Goal: Check status: Check status

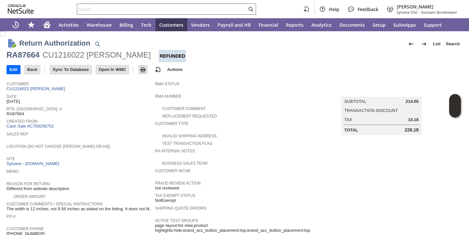
click at [159, 9] on input "text" at bounding box center [162, 9] width 170 height 8
paste input "1283137735"
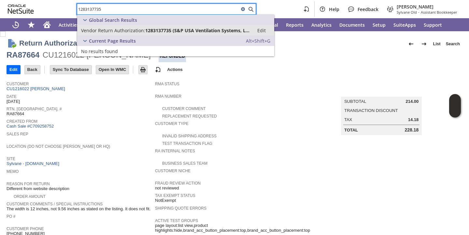
type input "1283137735"
click at [105, 32] on span "Vendor Return Authorization:" at bounding box center [113, 30] width 64 height 6
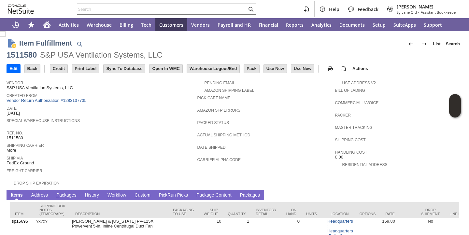
click at [65, 195] on link "P ackages" at bounding box center [66, 195] width 23 height 6
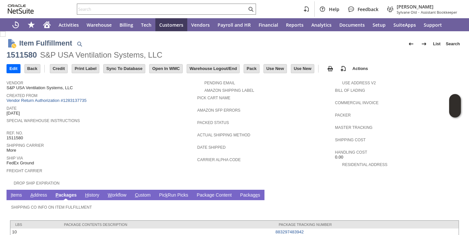
scroll to position [24, 0]
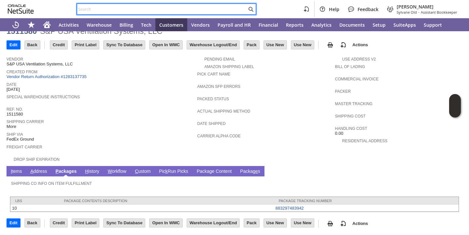
click at [153, 9] on input "text" at bounding box center [162, 9] width 170 height 8
paste input "P219091"
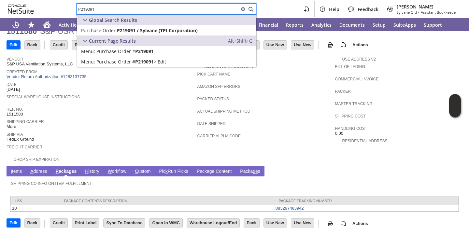
type input "P219091"
click at [130, 31] on span "P219091 / Sylvane (TPI Corporation)" at bounding box center [157, 30] width 81 height 6
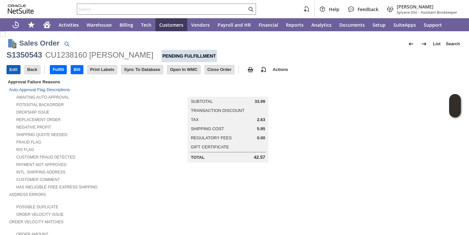
click at [15, 66] on input "Edit" at bounding box center [13, 69] width 13 height 8
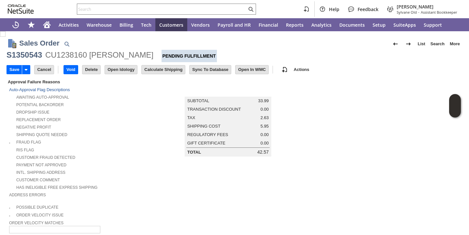
scroll to position [197, 0]
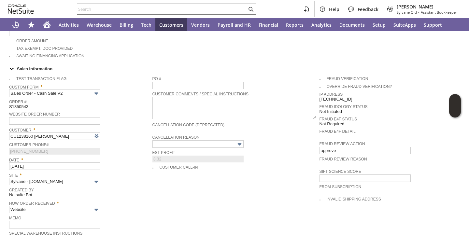
type input "Intelligent Recommendations ⁰"
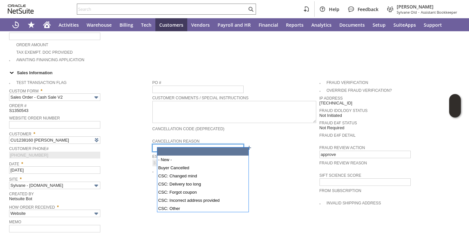
click at [187, 145] on input "text" at bounding box center [197, 147] width 91 height 7
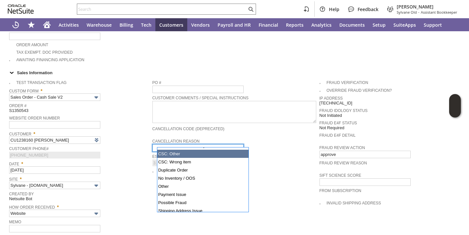
scroll to position [60, 0]
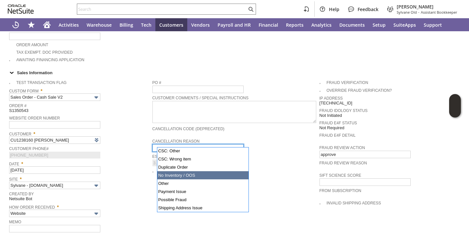
type input "No Inventory / OOS"
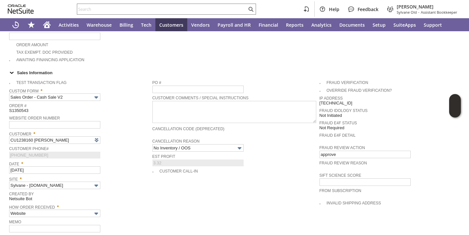
click at [130, 177] on span "Site *" at bounding box center [79, 177] width 140 height 7
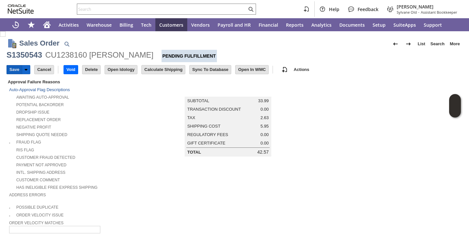
click at [14, 72] on input "Save" at bounding box center [14, 69] width 15 height 8
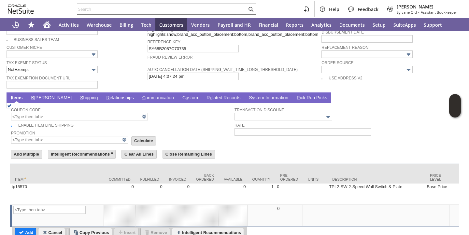
scroll to position [454, 0]
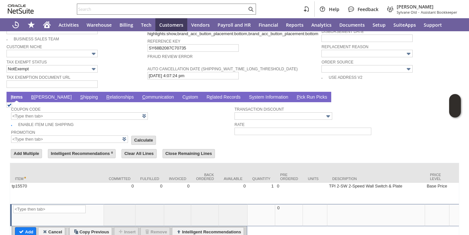
click at [41, 97] on link "B illing" at bounding box center [52, 97] width 44 height 6
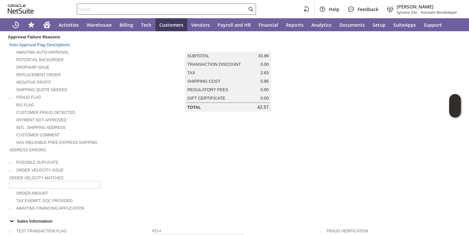
scroll to position [44, 0]
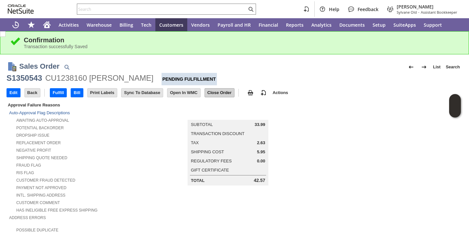
click at [216, 96] on input "Close Order" at bounding box center [219, 93] width 29 height 8
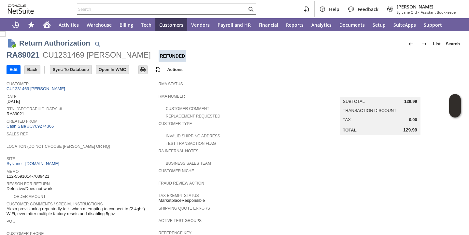
click at [117, 110] on span "Rtn. [GEOGRAPHIC_DATA]. #" at bounding box center [81, 108] width 149 height 7
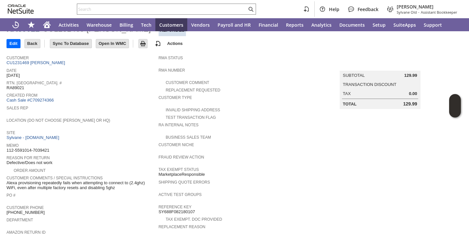
scroll to position [27, 0]
click at [95, 183] on span "Alexa provisioning repeatedly fails when attempting to connect to (2.4ghz) WiFi…" at bounding box center [81, 184] width 149 height 10
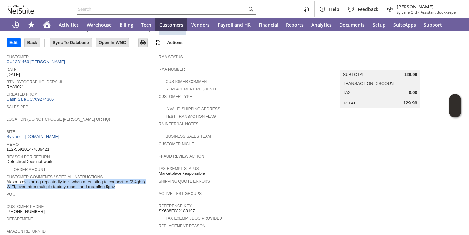
click at [95, 183] on span "Alexa provisioning repeatedly fails when attempting to connect to (2.4ghz) WiFi…" at bounding box center [81, 184] width 149 height 10
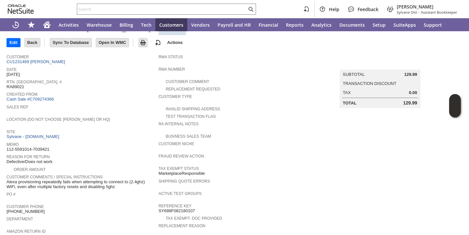
click at [101, 192] on span "PO #" at bounding box center [81, 193] width 149 height 7
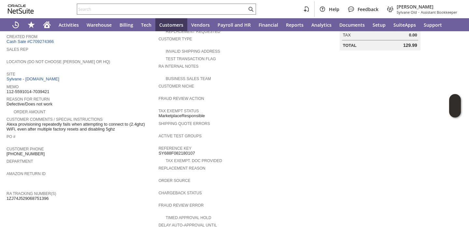
scroll to position [251, 0]
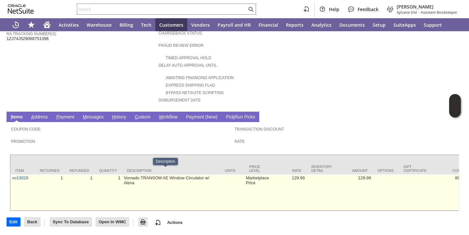
click at [138, 174] on td "Vornado TRANSOM AE Window Circulator w/ Alexa" at bounding box center [171, 192] width 98 height 36
click at [138, 179] on td "Vornado TRANSOM AE Window Circulator w/ Alexa" at bounding box center [171, 192] width 98 height 36
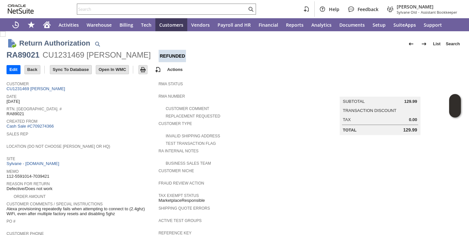
click at [18, 102] on span "8/11/2025" at bounding box center [13, 101] width 13 height 5
click at [108, 99] on span "Date" at bounding box center [81, 95] width 149 height 7
click at [109, 114] on div "Rtn. Auth. # RA89021" at bounding box center [81, 111] width 149 height 12
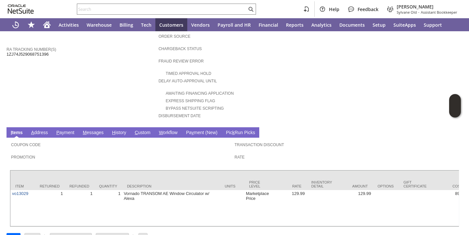
scroll to position [251, 0]
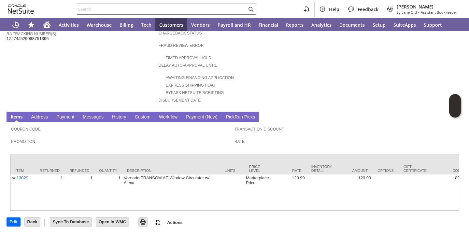
click at [117, 114] on link "H istory" at bounding box center [119, 117] width 18 height 6
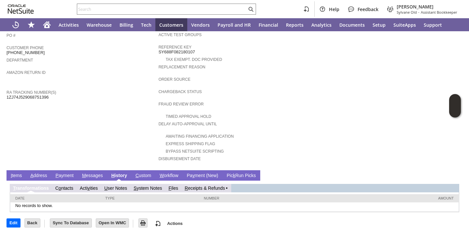
click at [202, 187] on link "R eceipts & Refunds" at bounding box center [204, 187] width 40 height 5
click at [188, 185] on span "R" at bounding box center [188, 187] width 3 height 5
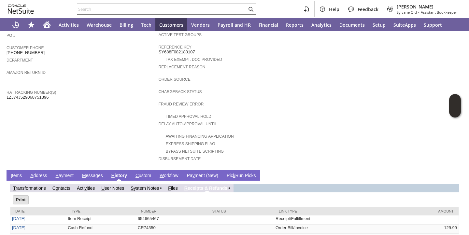
scroll to position [208, 0]
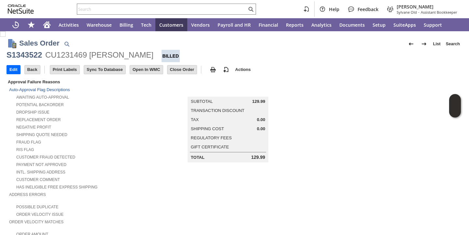
click at [28, 57] on div "S1343522" at bounding box center [24, 55] width 35 height 10
click at [120, 127] on div "Negative Profit" at bounding box center [83, 126] width 149 height 7
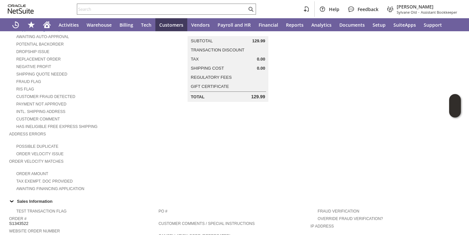
scroll to position [386, 0]
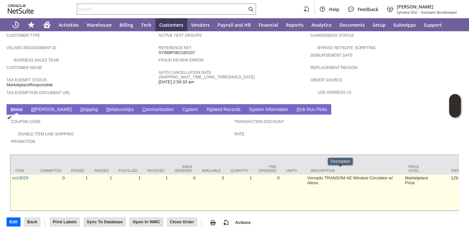
click at [341, 175] on td "Vornado TRANSOM AE Window Circulator w/ Alexa" at bounding box center [355, 192] width 98 height 36
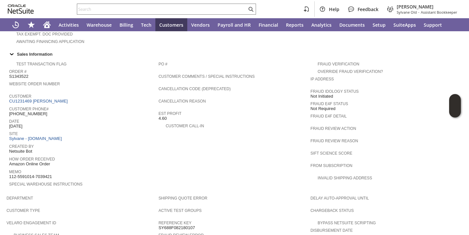
scroll to position [207, 0]
click at [22, 124] on span "[DATE]" at bounding box center [15, 126] width 13 height 5
